Goal: Find specific page/section: Find specific page/section

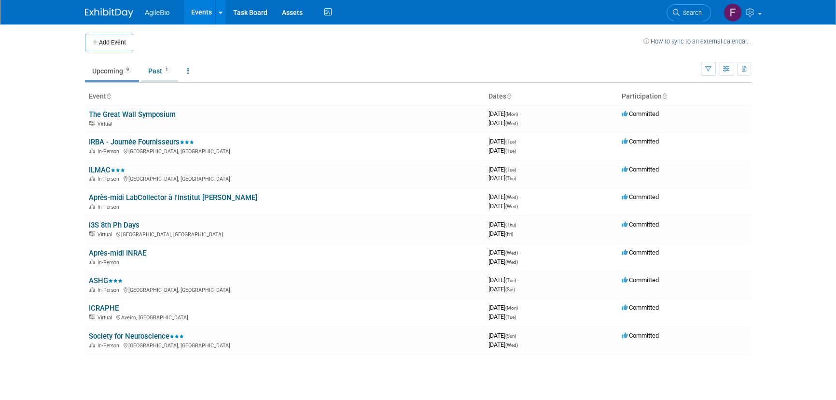
click at [165, 63] on link "Past 1" at bounding box center [159, 71] width 37 height 18
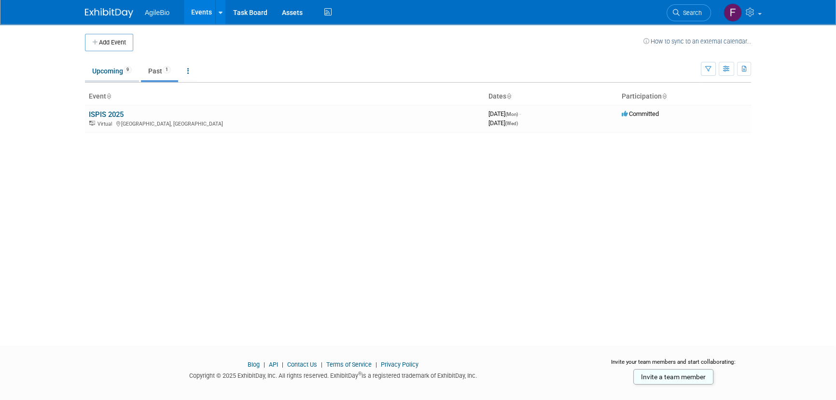
click at [113, 71] on link "Upcoming 9" at bounding box center [112, 71] width 54 height 18
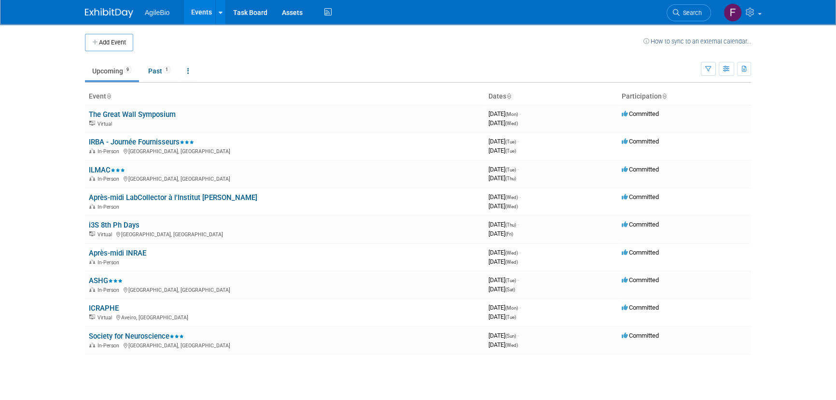
click at [286, 40] on td at bounding box center [388, 42] width 510 height 17
